Goal: Transaction & Acquisition: Purchase product/service

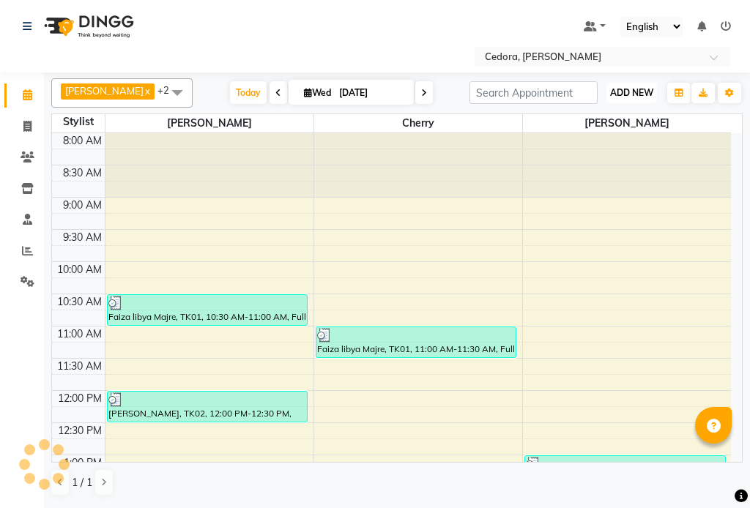
click at [640, 87] on span "ADD NEW" at bounding box center [631, 92] width 43 height 11
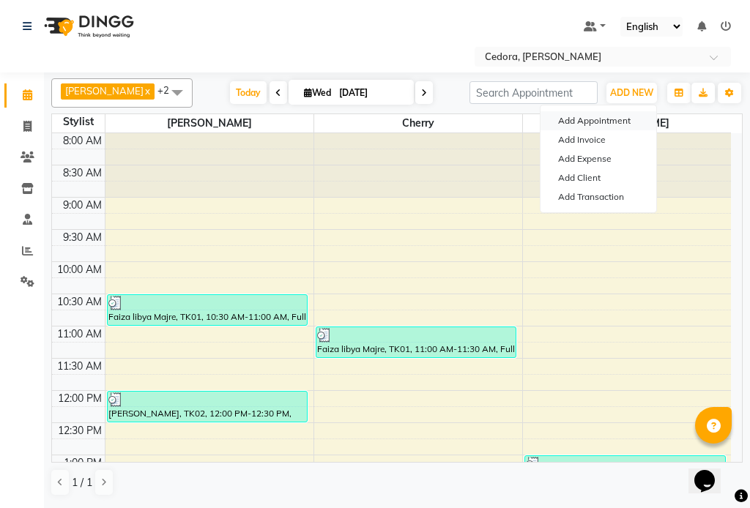
click at [613, 119] on button "Add Appointment" at bounding box center [598, 120] width 116 height 19
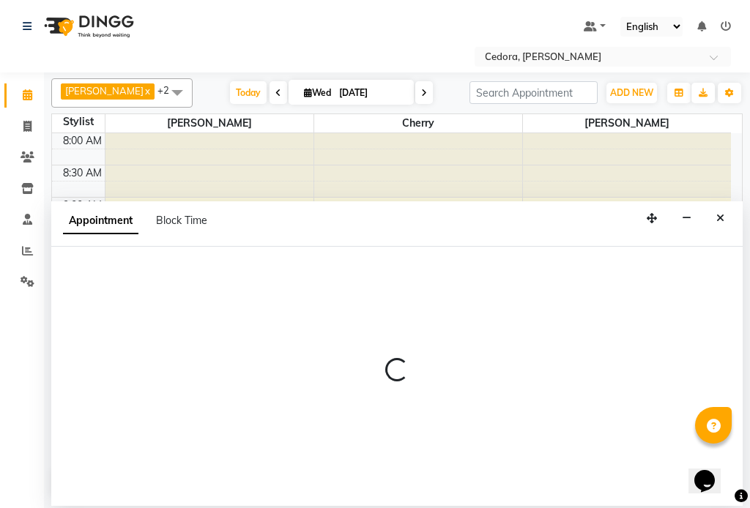
select select "tentative"
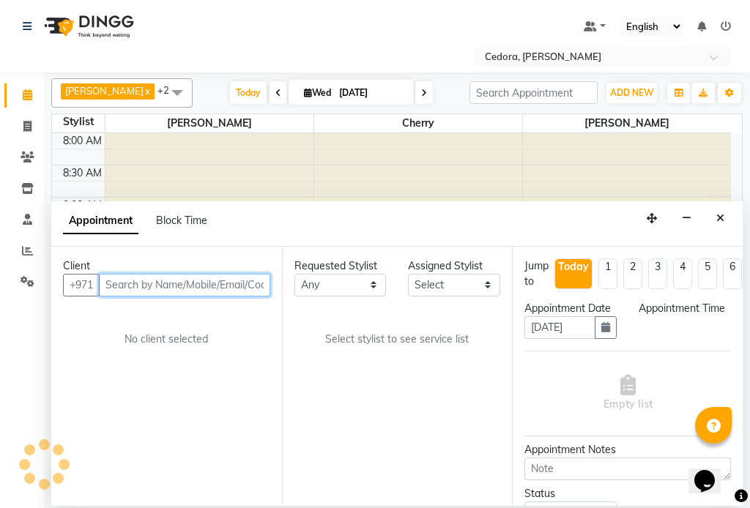
select select "540"
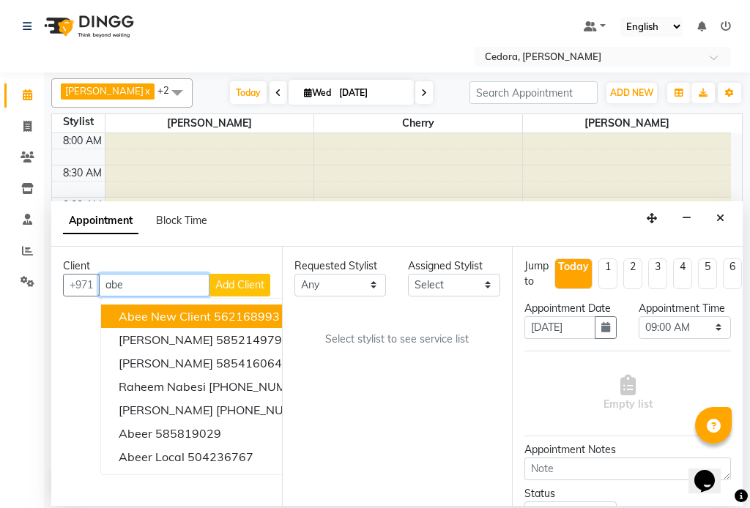
click at [108, 317] on button "Abee new client 562168993" at bounding box center [219, 316] width 237 height 23
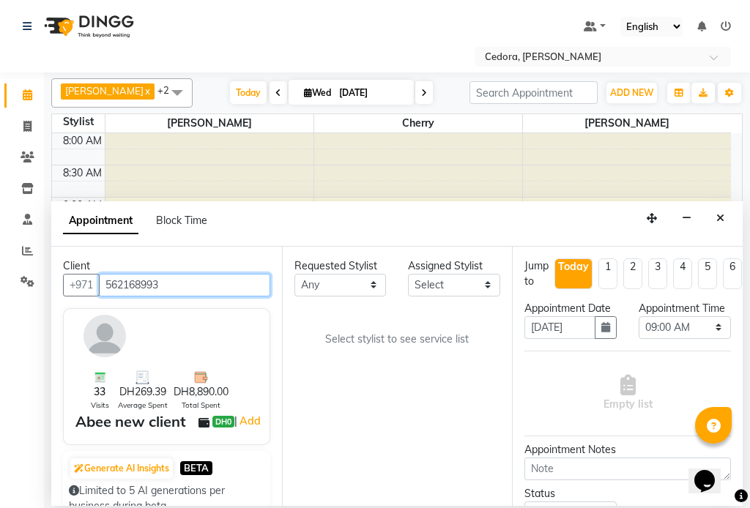
type input "562168993"
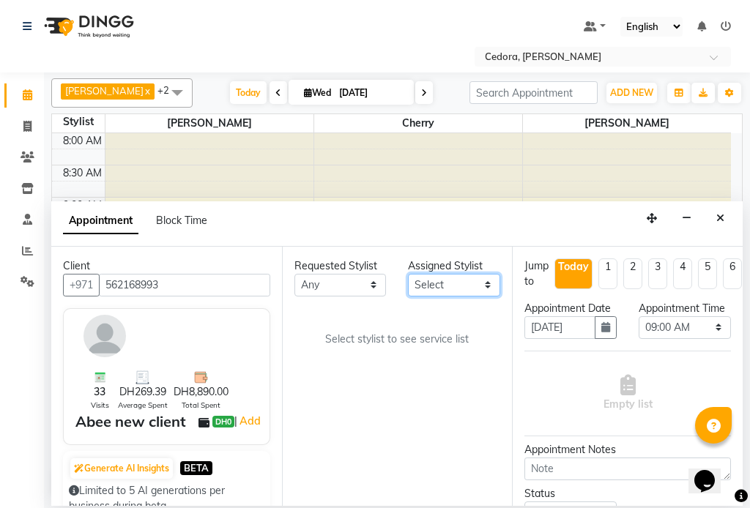
click at [480, 286] on select "Select [PERSON_NAME] [PERSON_NAME]" at bounding box center [454, 285] width 92 height 23
select select "34803"
click at [408, 274] on select "Select [PERSON_NAME] [PERSON_NAME]" at bounding box center [454, 285] width 92 height 23
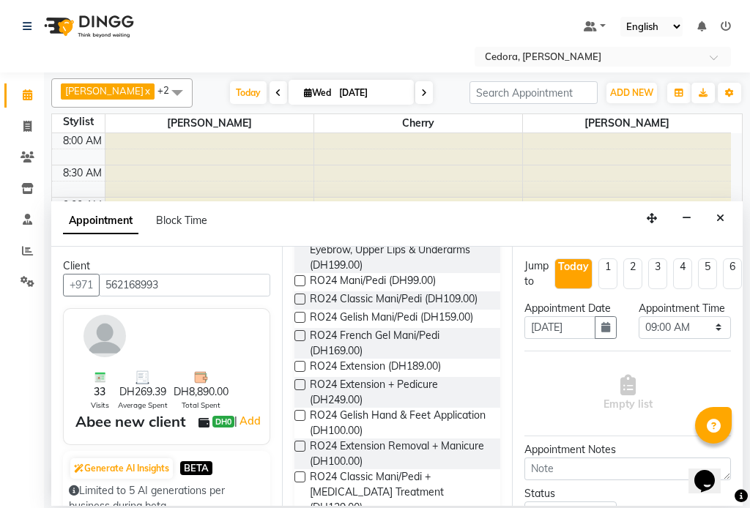
scroll to position [861, 0]
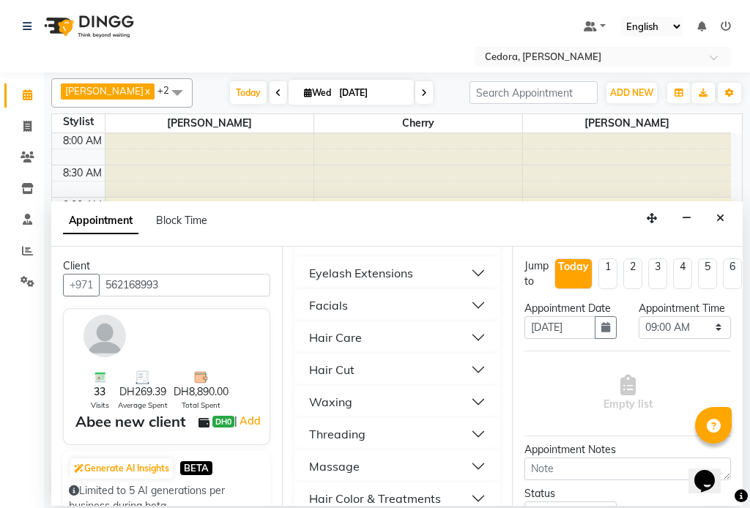
click at [321, 393] on div "Waxing" at bounding box center [330, 402] width 43 height 18
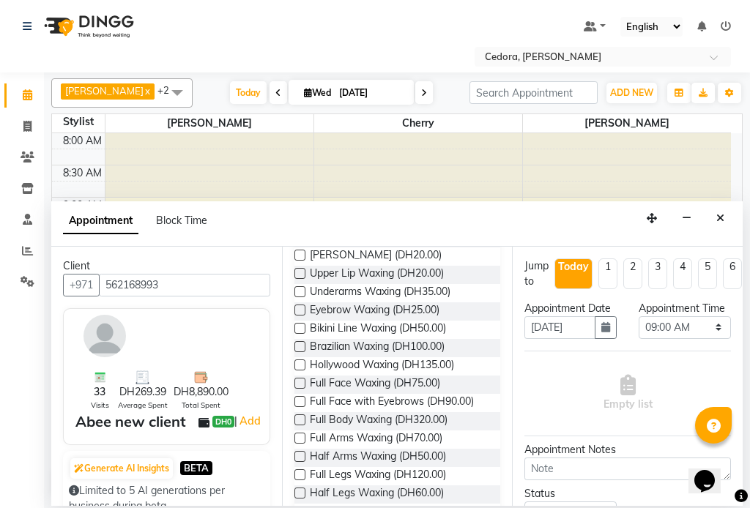
scroll to position [1091, 0]
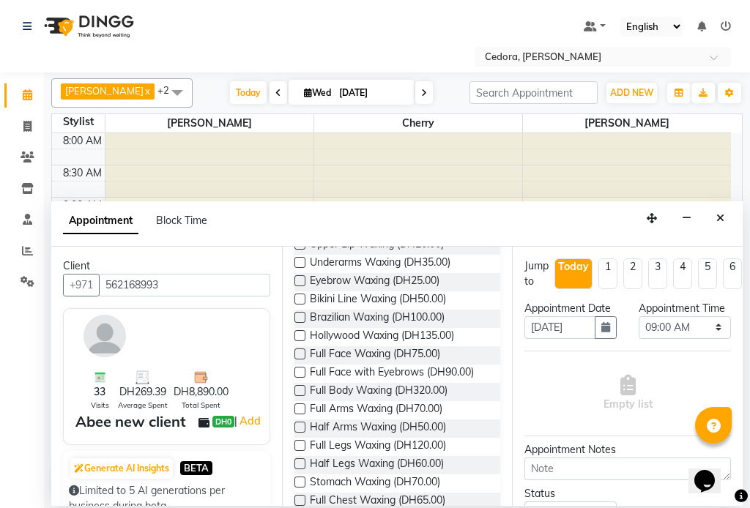
click at [303, 440] on label at bounding box center [299, 445] width 11 height 11
click at [303, 442] on input "checkbox" at bounding box center [299, 447] width 10 height 10
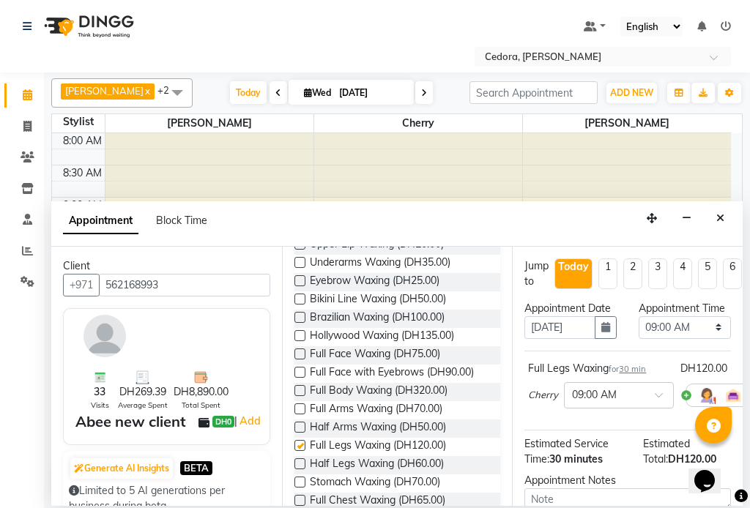
checkbox input "false"
click at [710, 339] on select "Select 09:00 AM 09:15 AM 09:30 AM 09:45 AM 10:00 AM 10:15 AM 10:30 AM 10:45 AM …" at bounding box center [685, 327] width 92 height 23
select select "915"
click at [639, 331] on select "Select 09:00 AM 09:15 AM 09:30 AM 09:45 AM 10:00 AM 10:15 AM 10:30 AM 10:45 AM …" at bounding box center [685, 327] width 92 height 23
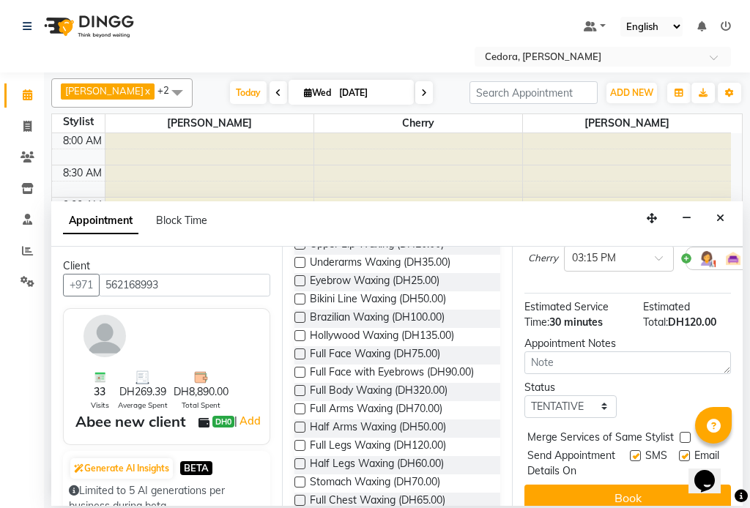
scroll to position [196, 0]
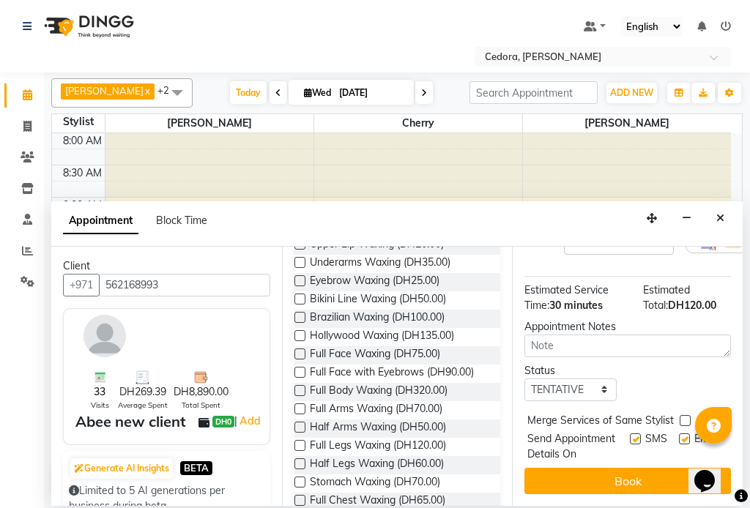
click at [684, 415] on label at bounding box center [685, 420] width 11 height 11
click at [684, 417] on input "checkbox" at bounding box center [685, 422] width 10 height 10
checkbox input "true"
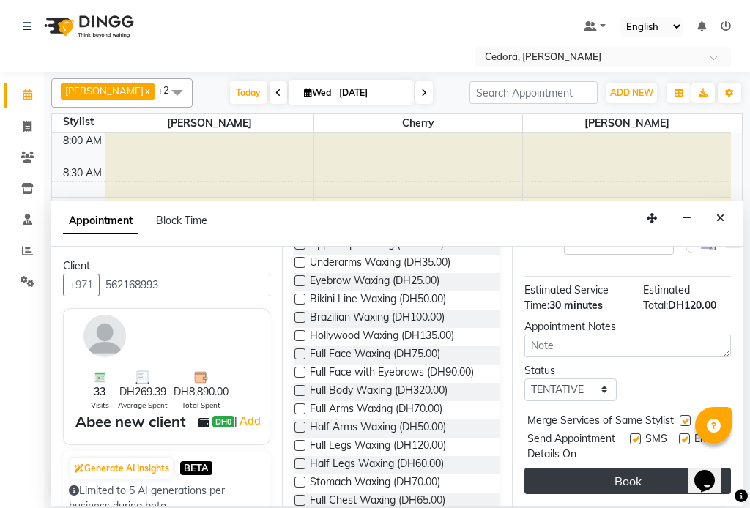
click at [665, 468] on button "Book" at bounding box center [627, 481] width 207 height 26
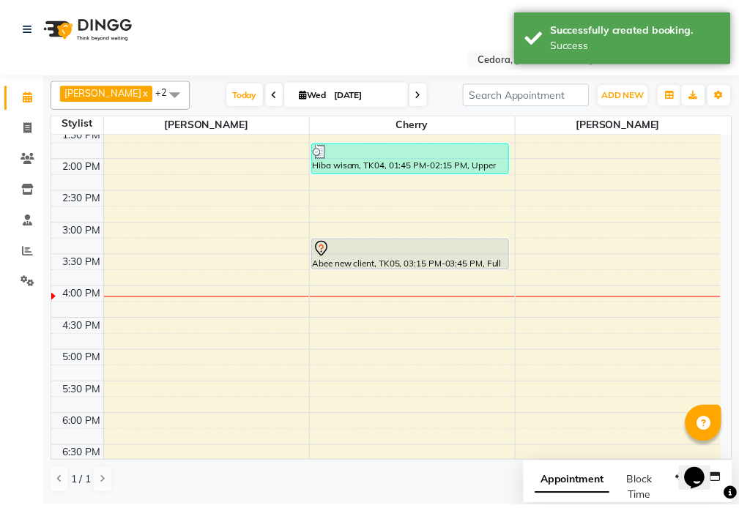
scroll to position [414, 0]
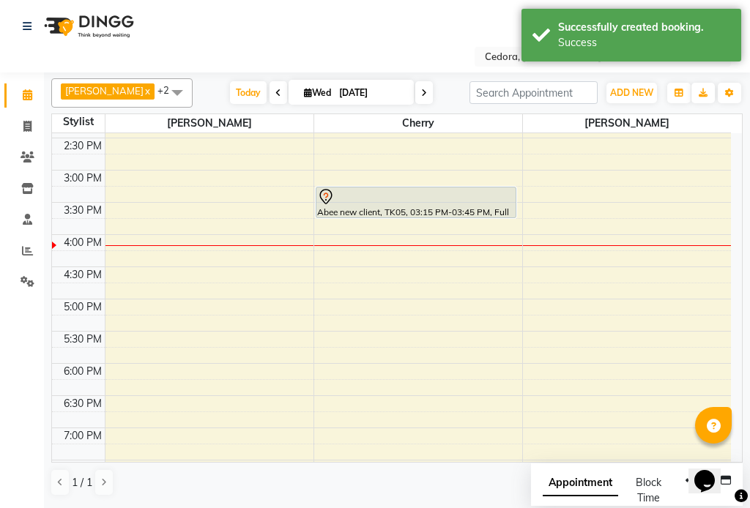
click at [436, 211] on div "Abee new client, TK05, 03:15 PM-03:45 PM, Full Legs Waxing" at bounding box center [416, 202] width 200 height 30
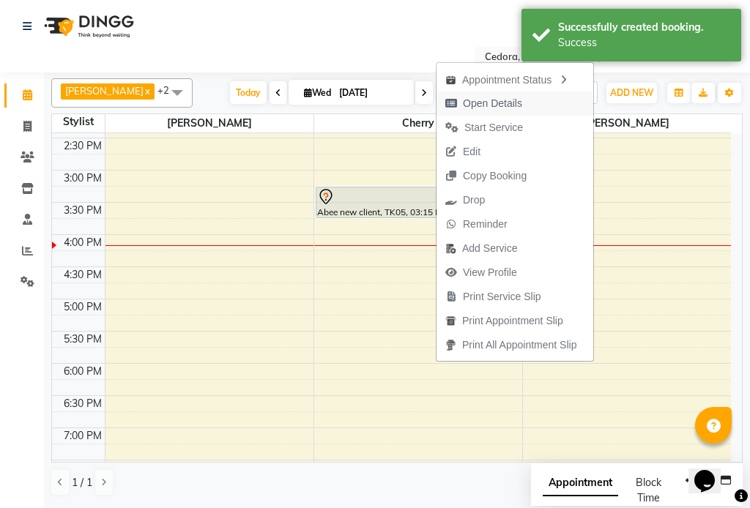
click at [475, 102] on span "Open Details" at bounding box center [492, 103] width 59 height 15
select select "7"
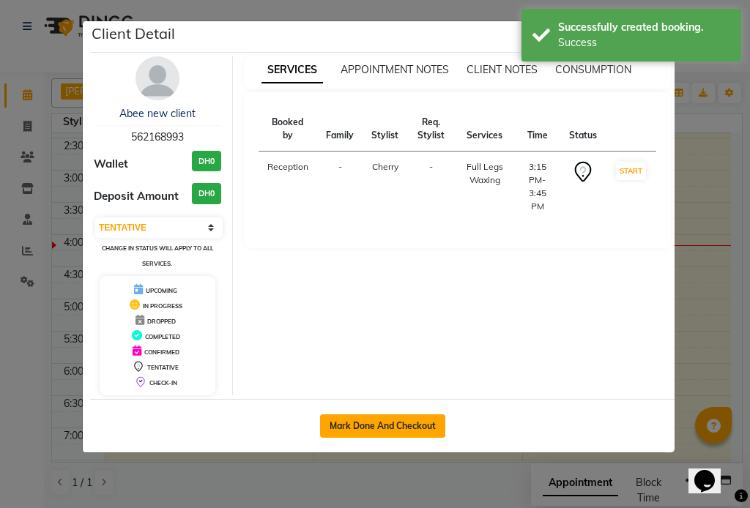
click at [355, 425] on button "Mark Done And Checkout" at bounding box center [382, 425] width 125 height 23
select select "service"
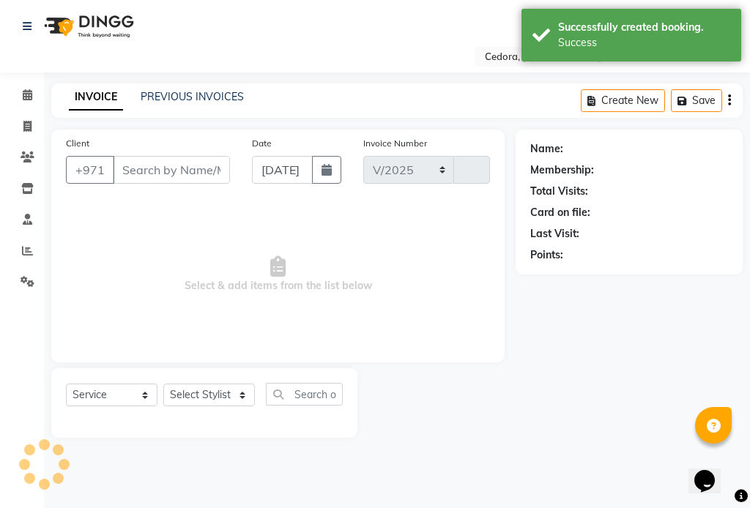
select select "5144"
type input "0680"
type input "562168993"
select select "34803"
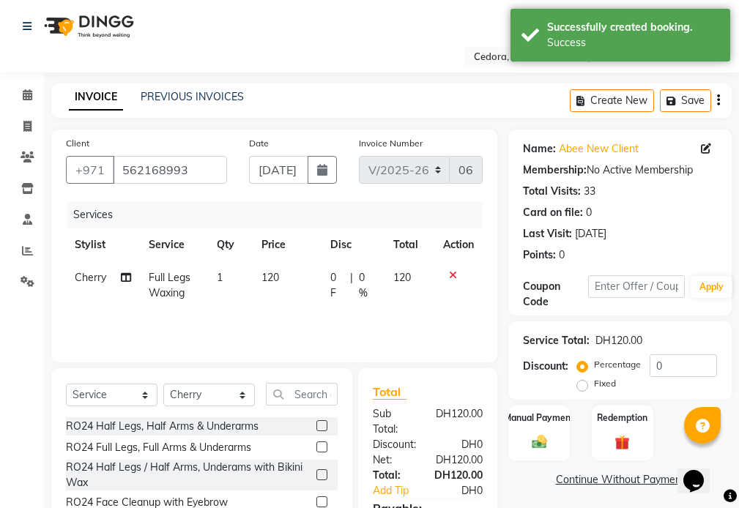
click at [294, 274] on td "120" at bounding box center [287, 285] width 69 height 48
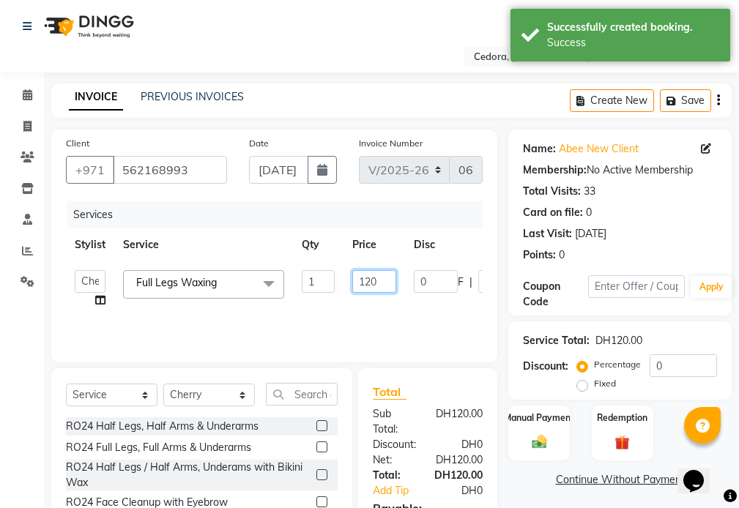
click at [384, 283] on input "120" at bounding box center [374, 281] width 44 height 23
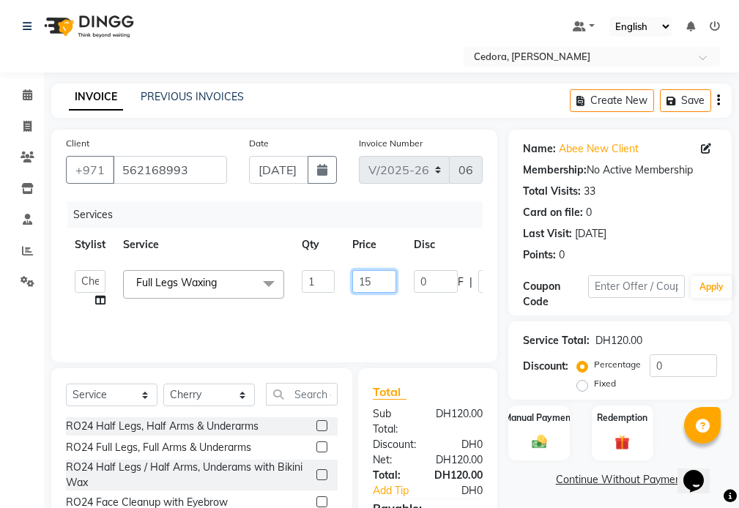
type input "150"
click at [540, 417] on label "Manual Payment" at bounding box center [538, 417] width 73 height 14
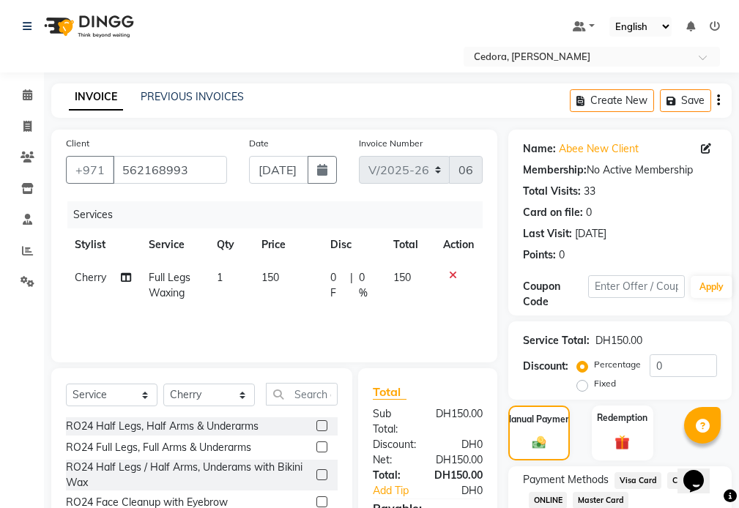
click at [599, 502] on span "Master Card" at bounding box center [601, 500] width 56 height 17
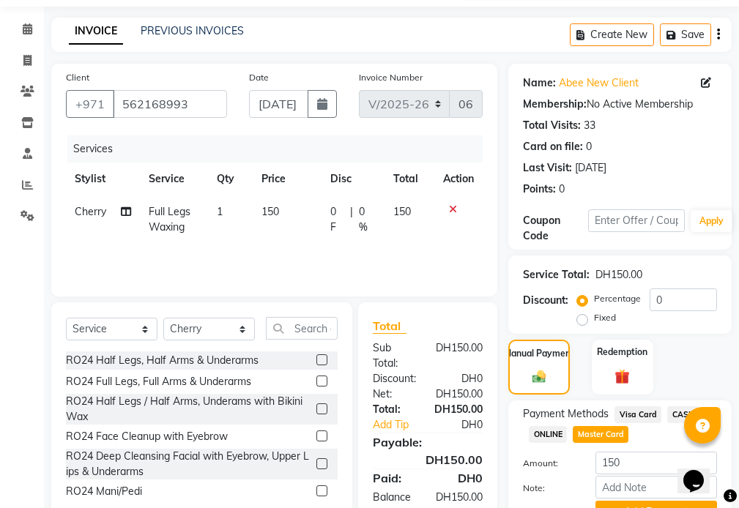
scroll to position [125, 0]
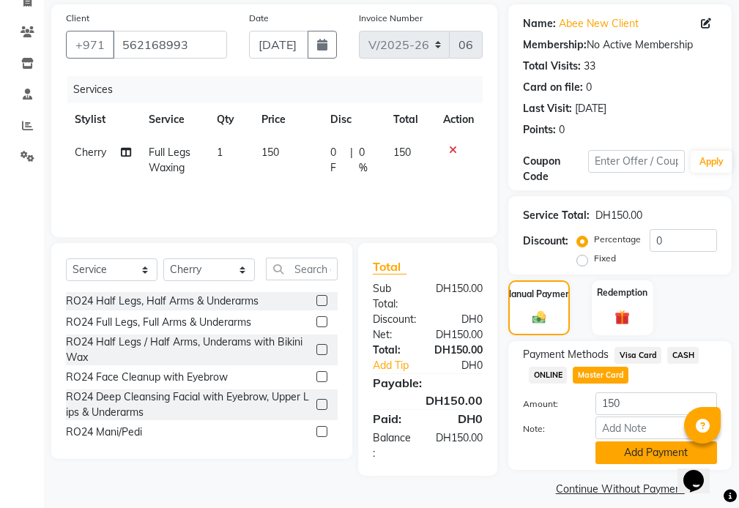
click at [632, 451] on button "Add Payment" at bounding box center [656, 453] width 122 height 23
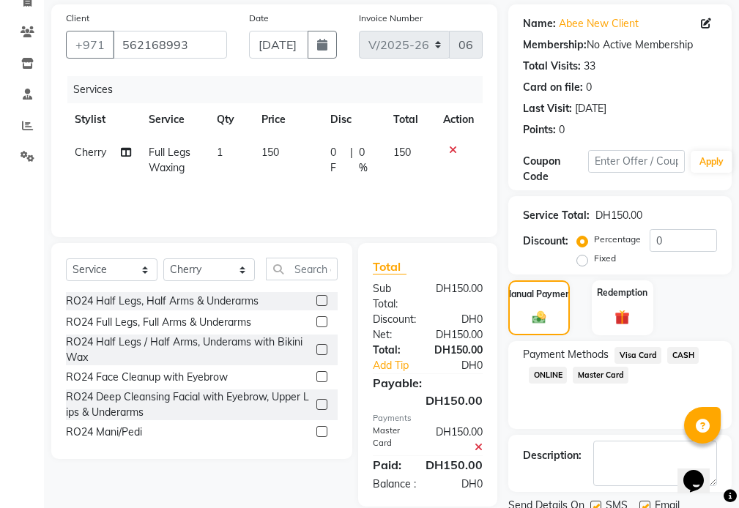
scroll to position [181, 0]
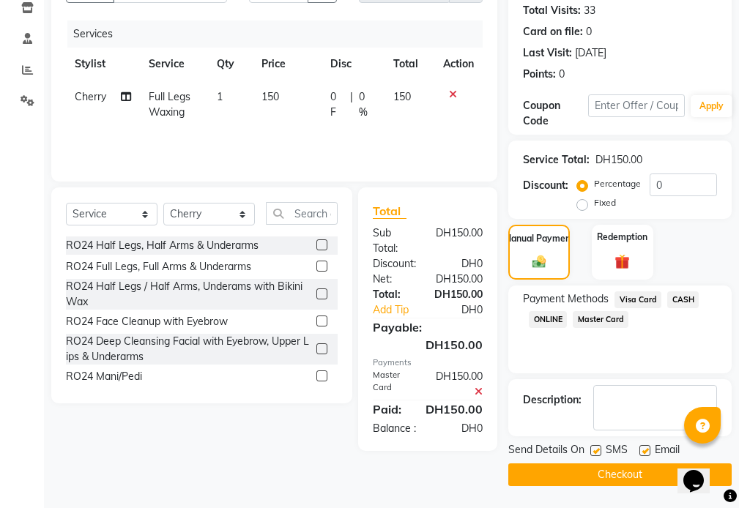
click at [573, 481] on button "Checkout" at bounding box center [619, 475] width 223 height 23
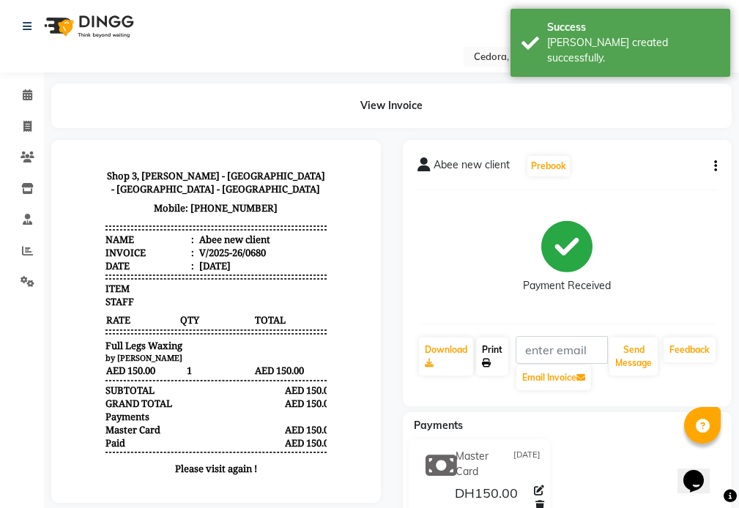
click at [492, 349] on link "Print" at bounding box center [492, 357] width 32 height 38
